Goal: Find specific page/section: Find specific page/section

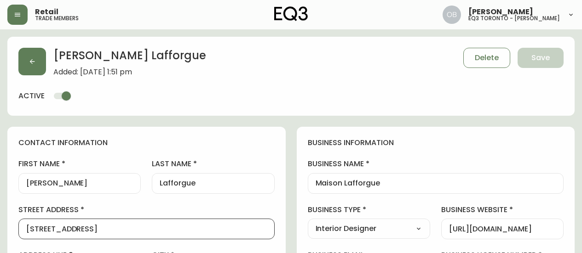
select select "ON"
select select "CA"
select select "CA_EN"
select select "Other"
select select "Interior Designer"
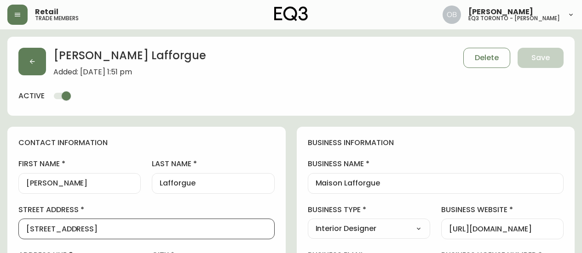
select select "cjw10z96s008u6gs0ccm7hd19"
select select "false"
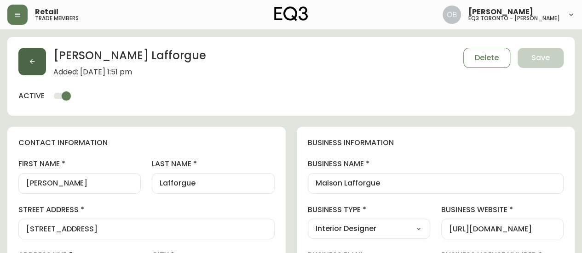
click at [34, 59] on icon "button" at bounding box center [32, 61] width 7 height 7
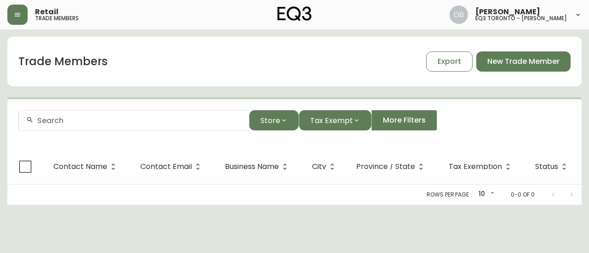
click at [76, 118] on input "text" at bounding box center [139, 120] width 204 height 9
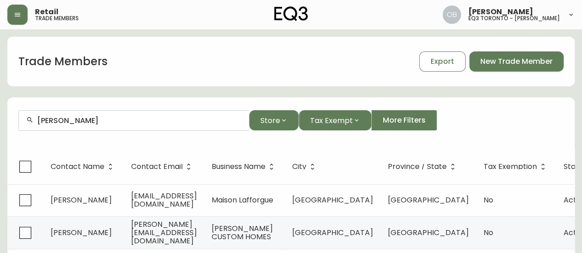
click at [81, 121] on input "[PERSON_NAME]" at bounding box center [139, 120] width 204 height 9
drag, startPoint x: 61, startPoint y: 119, endPoint x: 23, endPoint y: 119, distance: 38.6
click at [24, 119] on div "[PERSON_NAME]" at bounding box center [134, 120] width 230 height 21
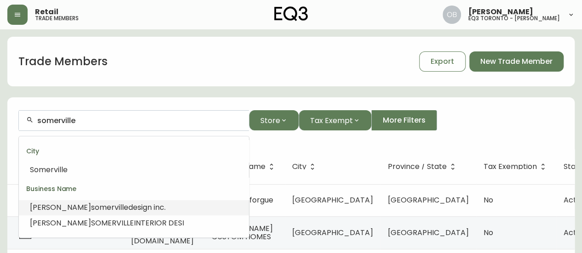
click at [91, 205] on span "somerville" at bounding box center [109, 207] width 37 height 11
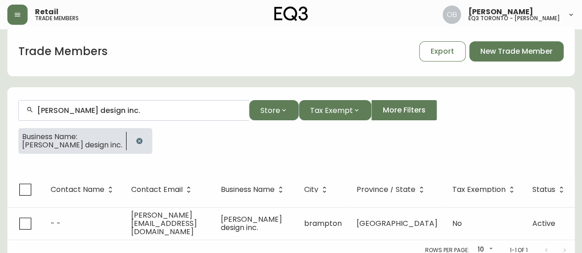
scroll to position [16, 0]
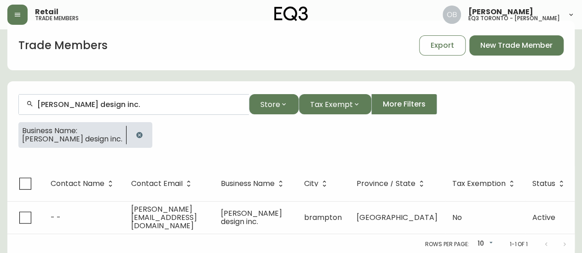
type input "[PERSON_NAME] design inc."
